Goal: Transaction & Acquisition: Purchase product/service

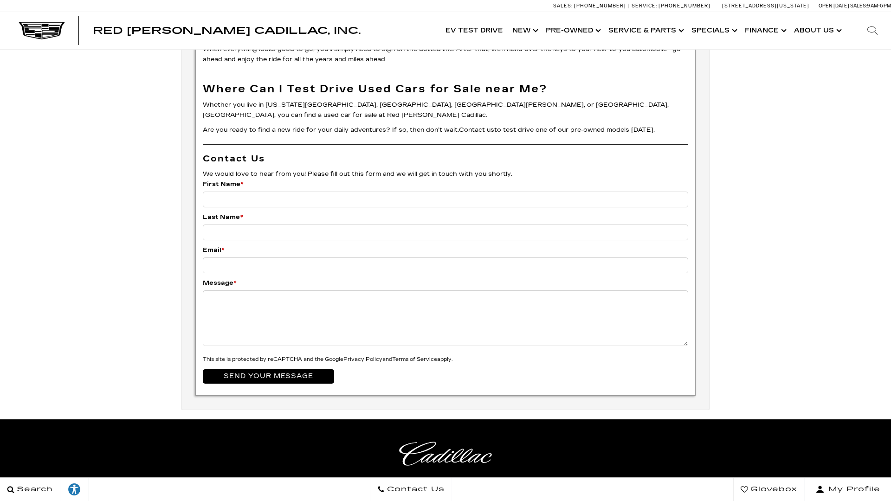
scroll to position [3099, 0]
